Goal: Task Accomplishment & Management: Complete application form

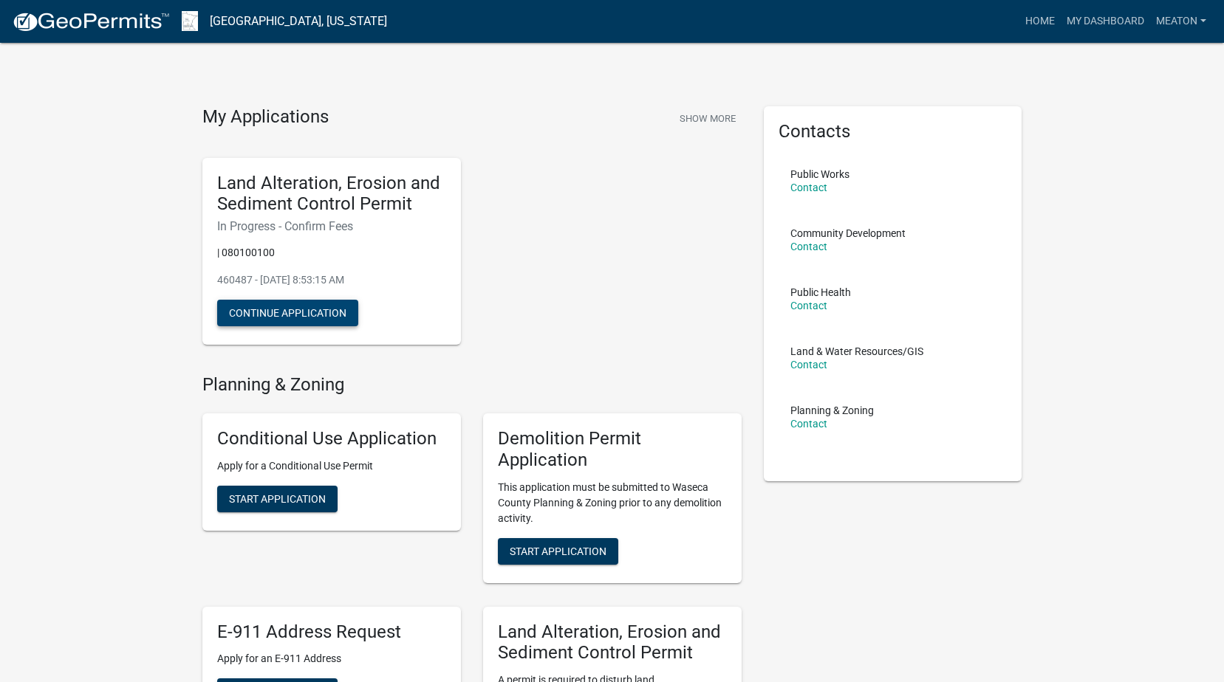
click at [307, 312] on button "Continue Application" at bounding box center [287, 313] width 141 height 27
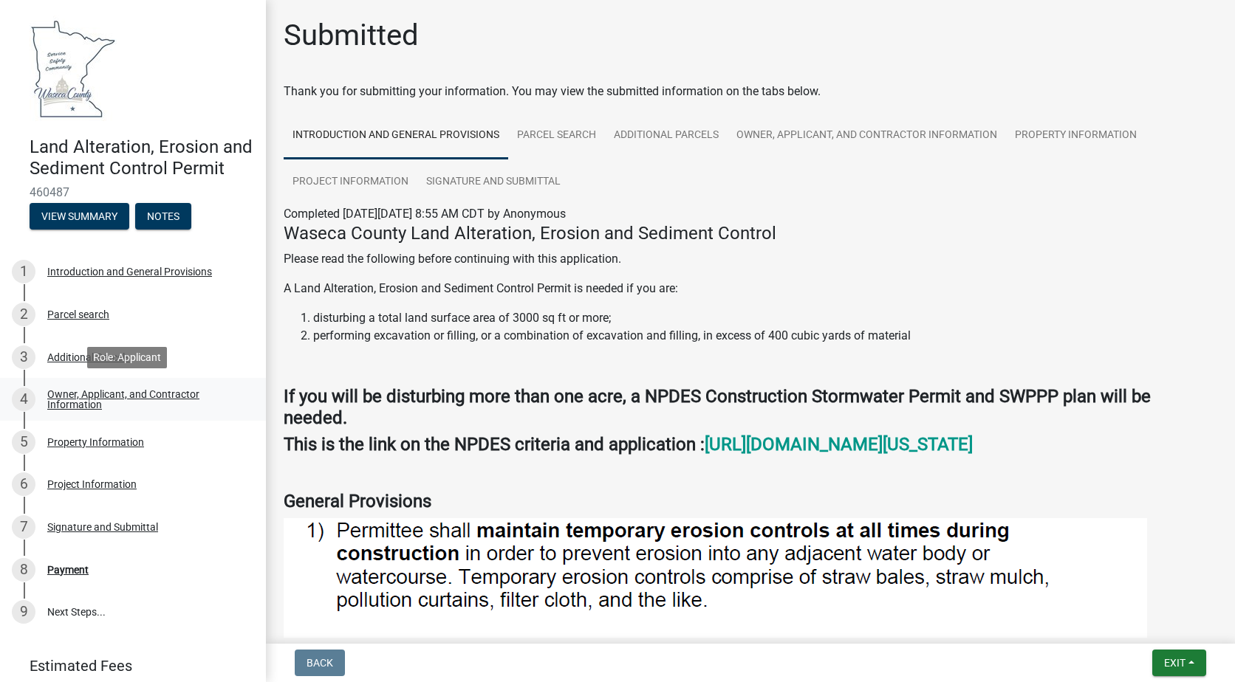
scroll to position [77, 0]
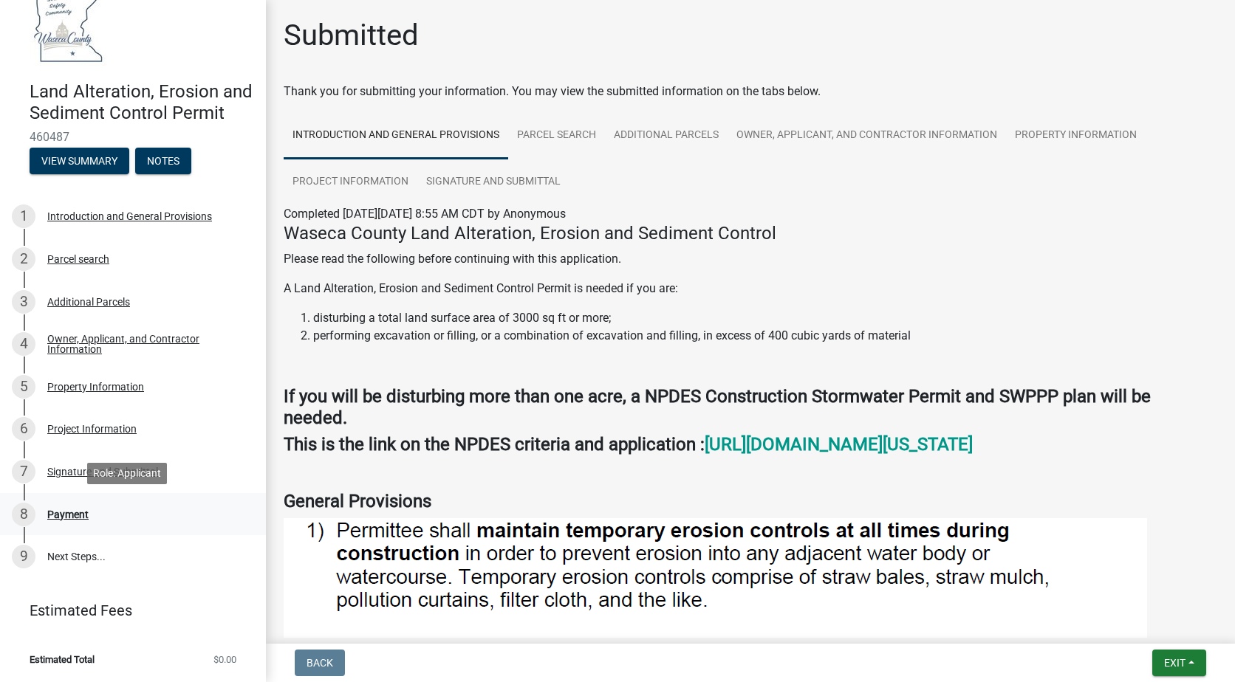
click at [79, 520] on div "8 Payment" at bounding box center [127, 515] width 230 height 24
click at [80, 515] on div "Payment" at bounding box center [67, 514] width 41 height 10
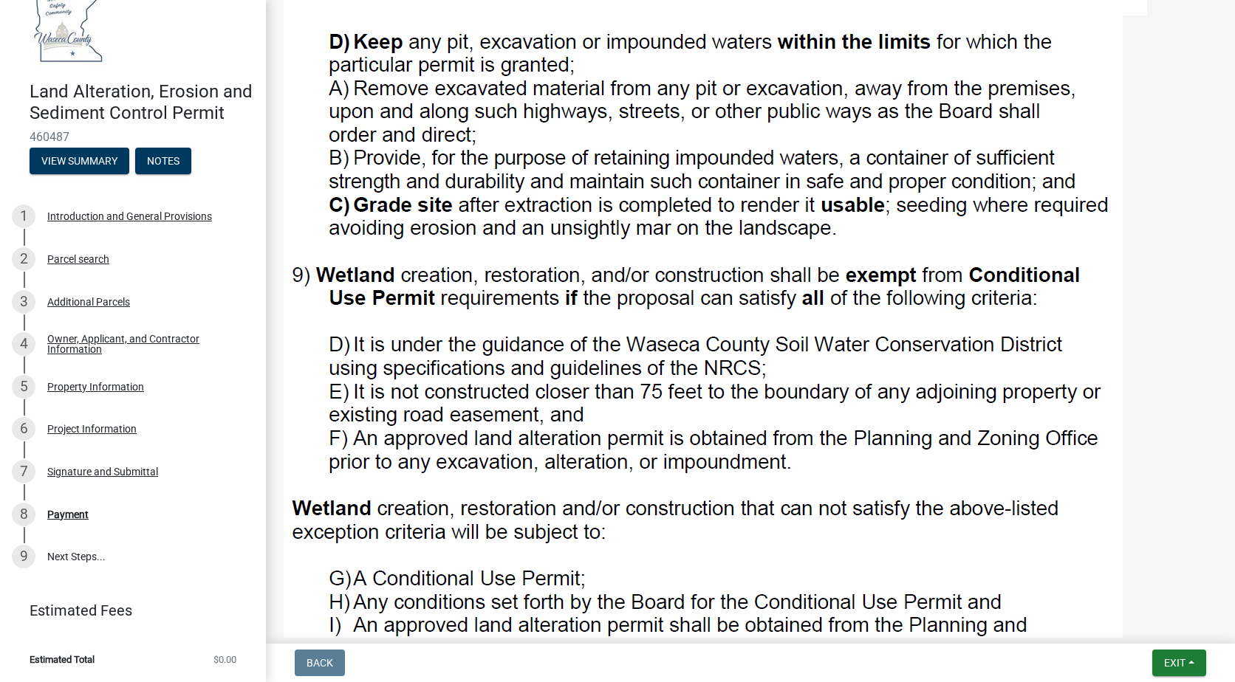
scroll to position [1681, 0]
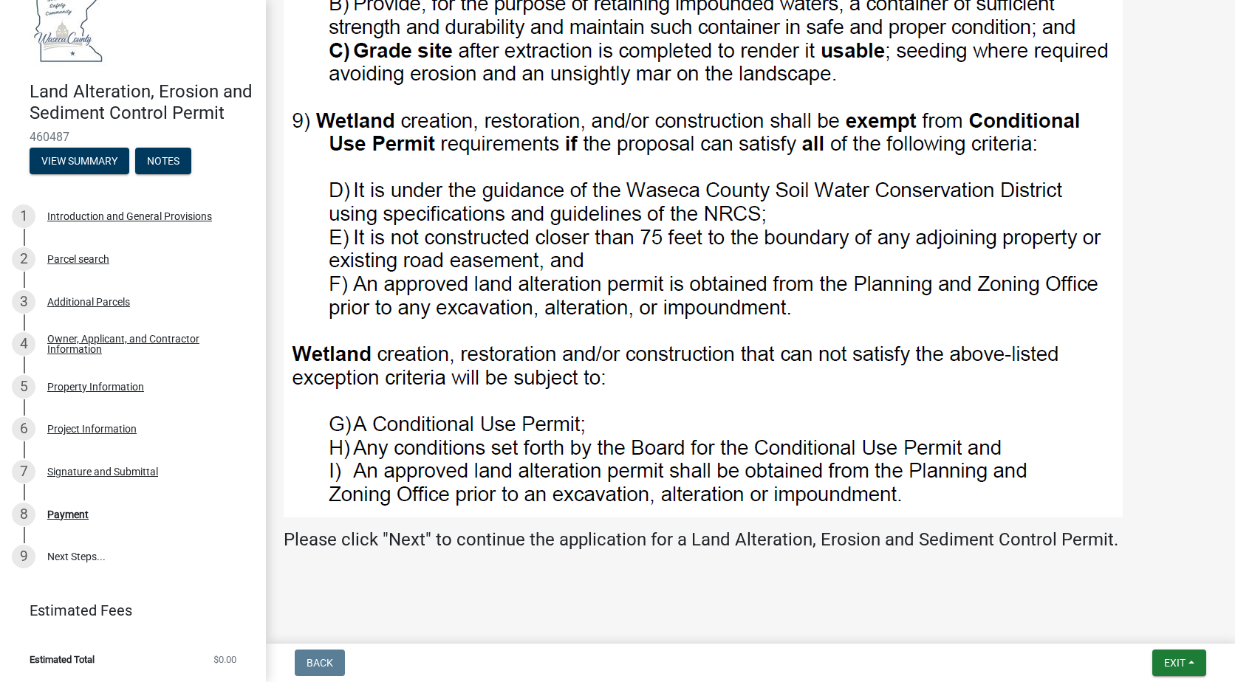
click at [412, 541] on h4 "Please click "Next" to continue the application for a Land Alteration, Erosion …" at bounding box center [750, 539] width 933 height 21
click at [408, 541] on h4 "Please click "Next" to continue the application for a Land Alteration, Erosion …" at bounding box center [750, 539] width 933 height 21
click at [1192, 662] on button "Exit" at bounding box center [1179, 663] width 54 height 27
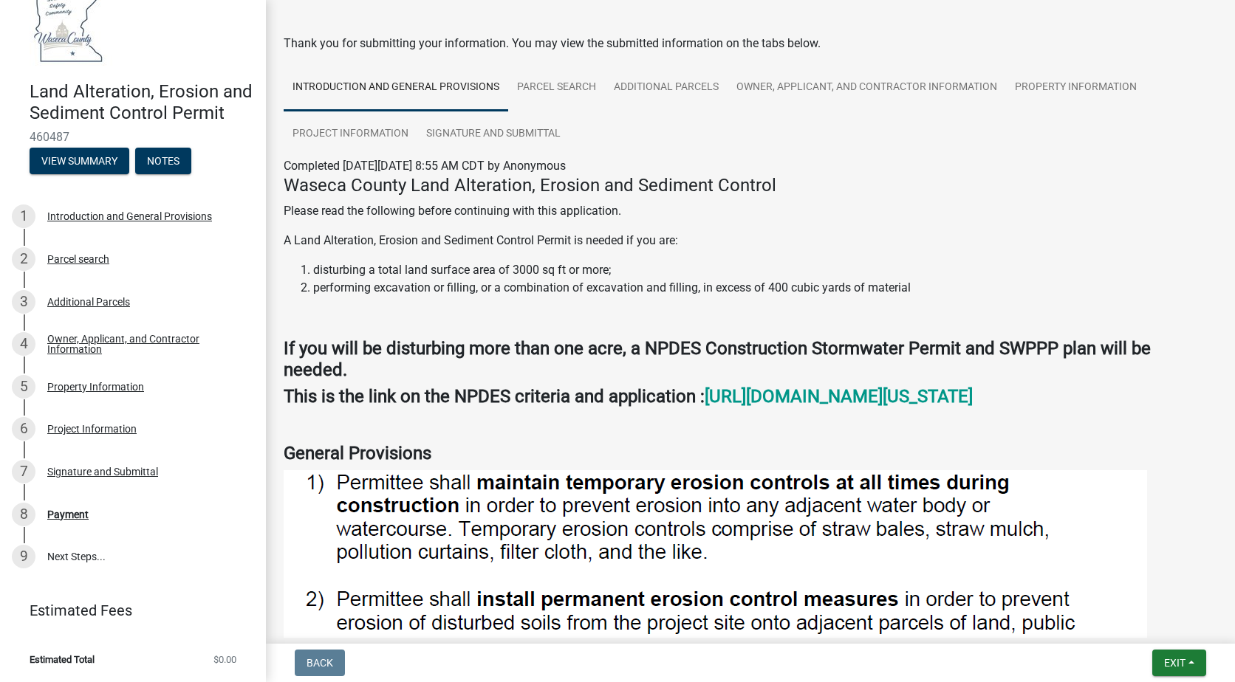
scroll to position [0, 0]
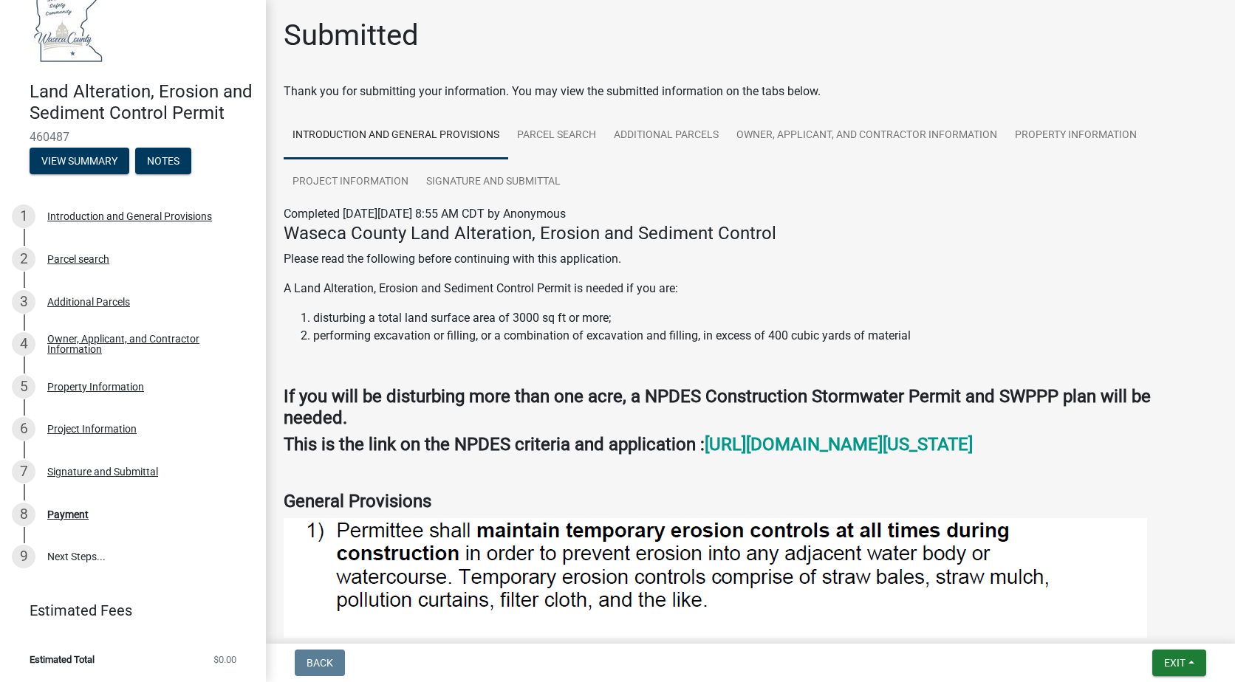
click at [344, 91] on div "Thank you for submitting your information. You may view the submitted informati…" at bounding box center [750, 92] width 933 height 18
click at [910, 448] on strong "[URL][DOMAIN_NAME][US_STATE]" at bounding box center [838, 444] width 268 height 21
click at [504, 174] on link "Signature and Submittal" at bounding box center [493, 182] width 152 height 47
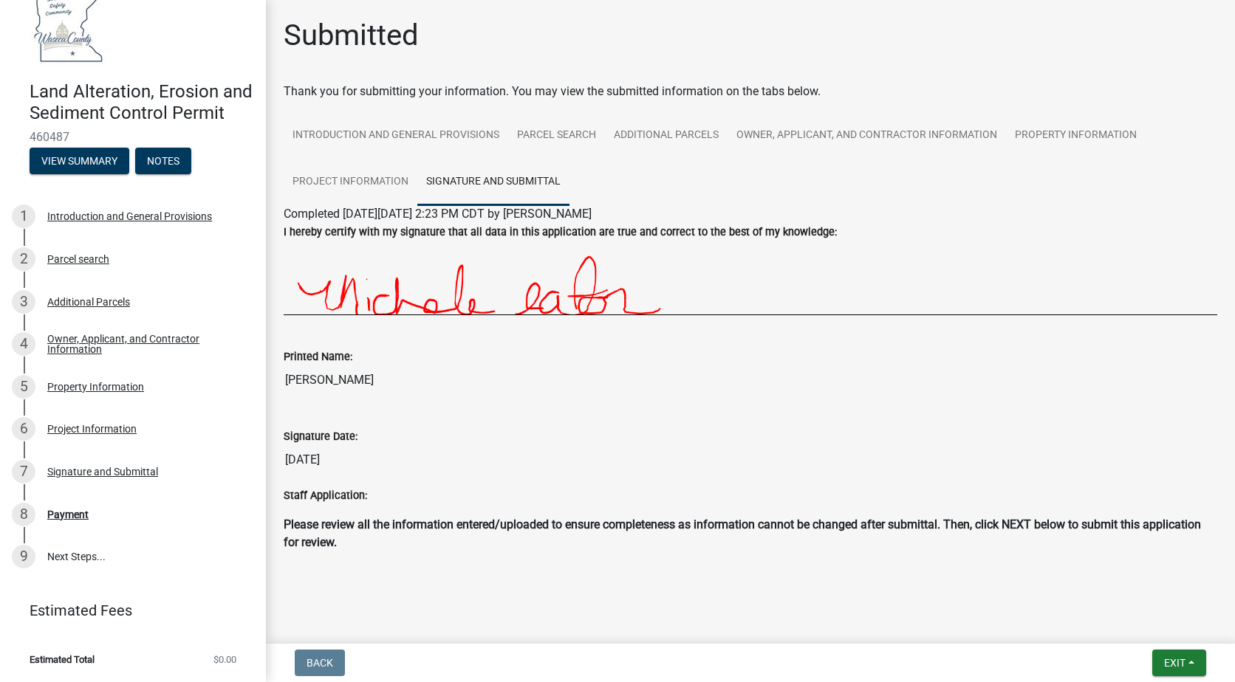
scroll to position [1, 0]
click at [967, 530] on p "Please review all the information entered/uploaded to ensure completeness as in…" at bounding box center [750, 532] width 933 height 35
click at [997, 522] on strong "Please review all the information entered/uploaded to ensure completeness as in…" at bounding box center [742, 533] width 917 height 32
drag, startPoint x: 1015, startPoint y: 525, endPoint x: 1064, endPoint y: 530, distance: 49.7
click at [1018, 526] on strong "Please review all the information entered/uploaded to ensure completeness as in…" at bounding box center [742, 533] width 917 height 32
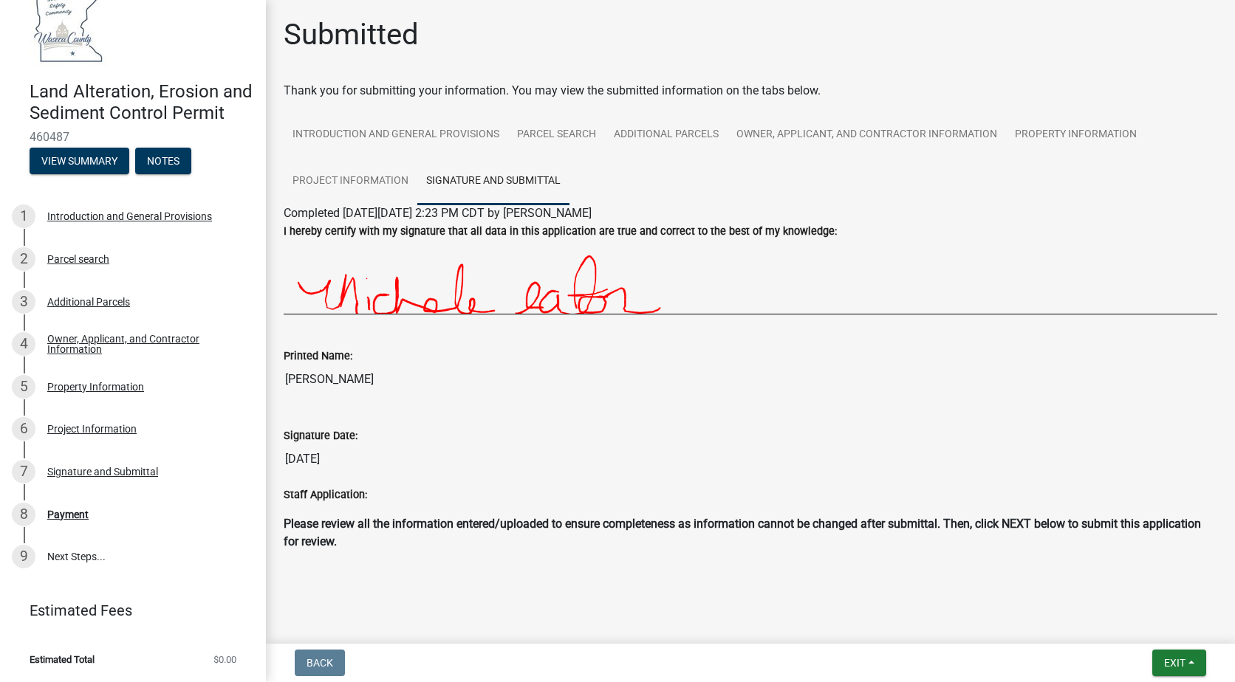
click at [1064, 530] on strong "Please review all the information entered/uploaded to ensure completeness as in…" at bounding box center [742, 533] width 917 height 32
click at [1187, 662] on button "Exit" at bounding box center [1179, 663] width 54 height 27
click at [800, 642] on div "Land Alteration, Erosion and Sediment Control Permit 460487 View Summary Notes …" at bounding box center [617, 341] width 1235 height 682
click at [354, 187] on link "Project Information" at bounding box center [351, 182] width 134 height 47
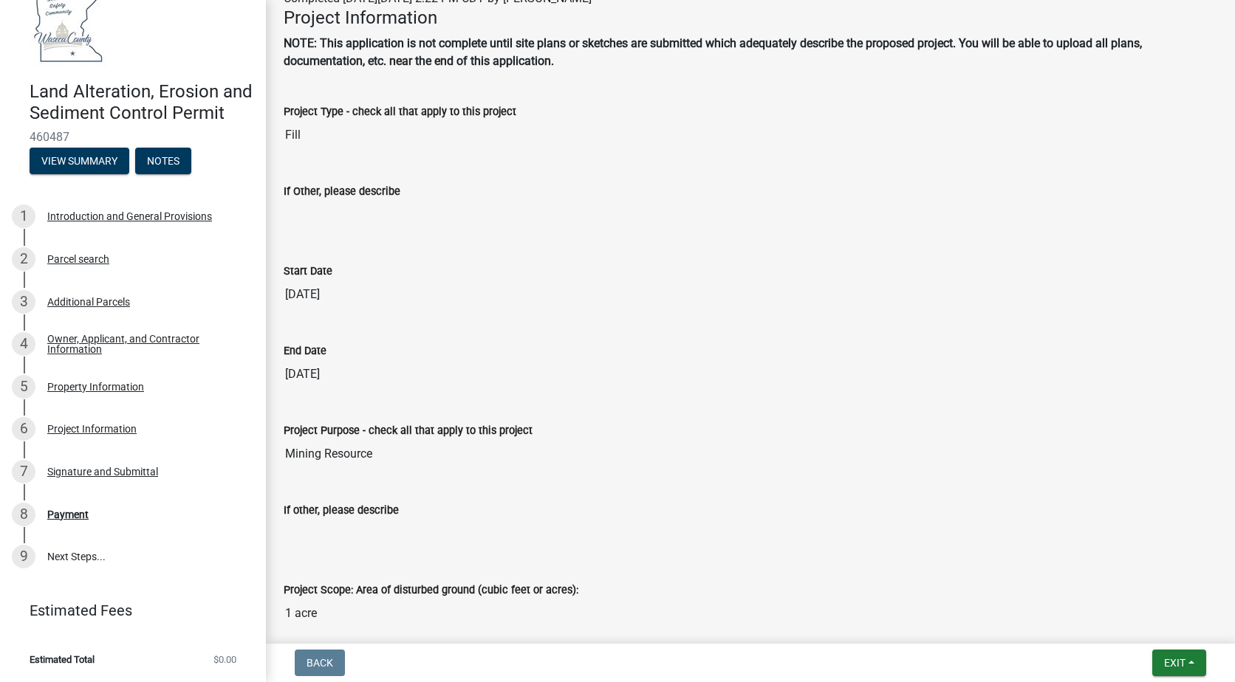
scroll to position [222, 0]
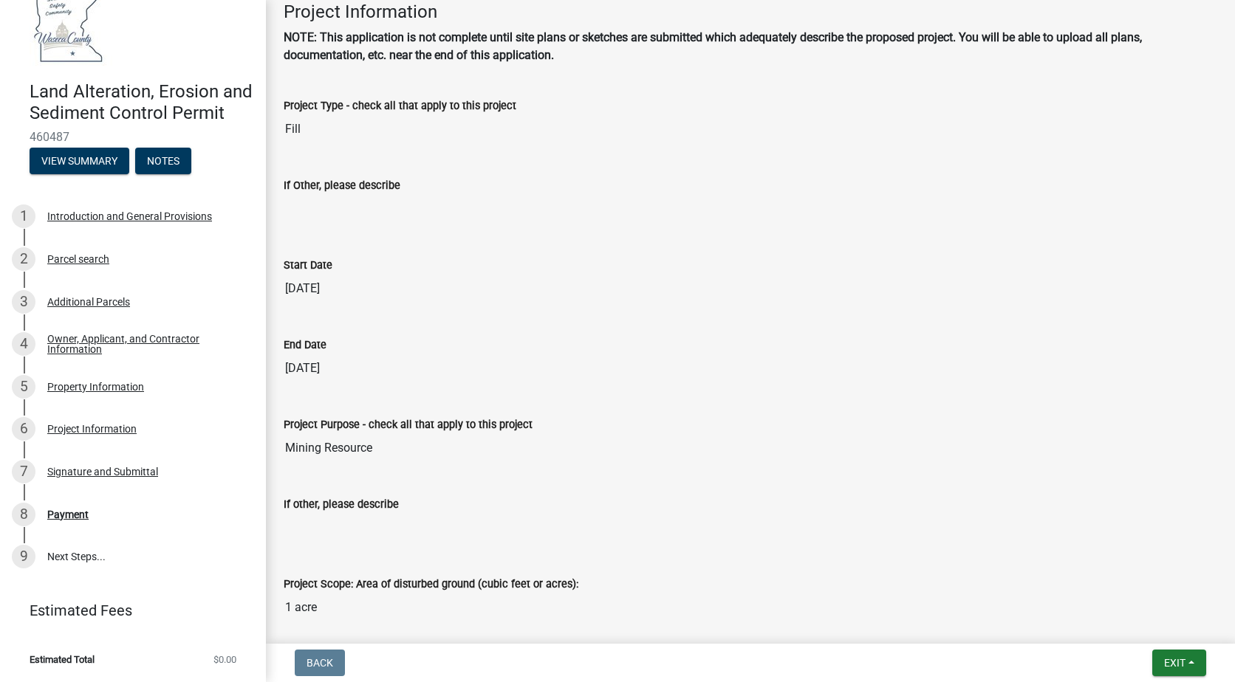
click at [371, 531] on input "If other, please describe" at bounding box center [750, 528] width 933 height 30
click at [423, 462] on input "Mining Resource" at bounding box center [750, 448] width 933 height 30
click at [430, 460] on input "Mining Resource" at bounding box center [750, 448] width 933 height 30
click at [397, 508] on div "If other, please describe" at bounding box center [750, 504] width 933 height 18
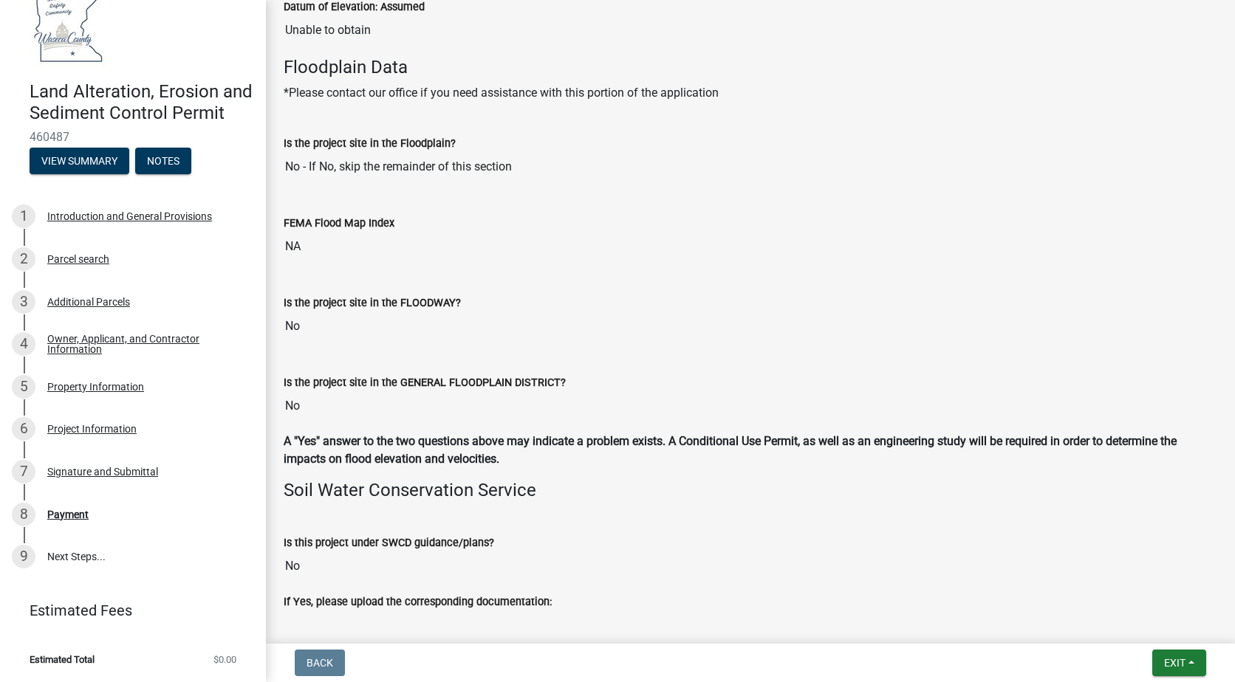
scroll to position [2578, 0]
